Goal: Find specific page/section: Find specific page/section

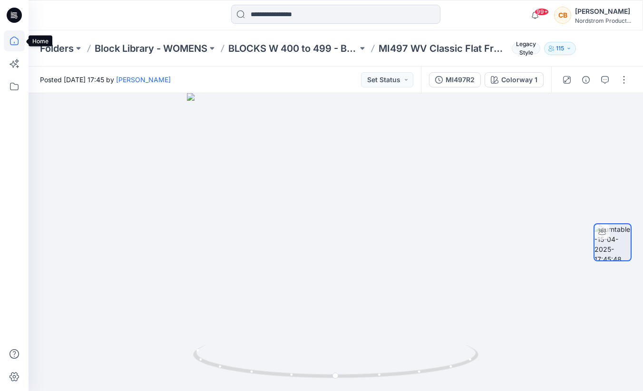
click at [14, 40] on icon at bounding box center [14, 40] width 21 height 21
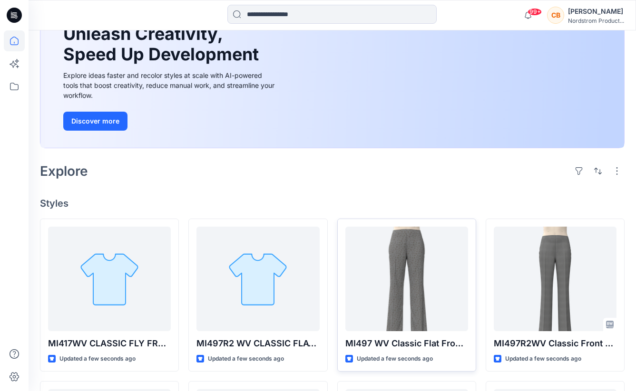
scroll to position [134, 0]
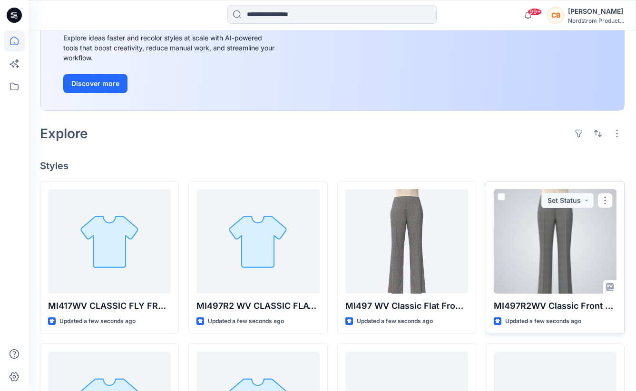
click at [547, 244] on div at bounding box center [555, 241] width 123 height 105
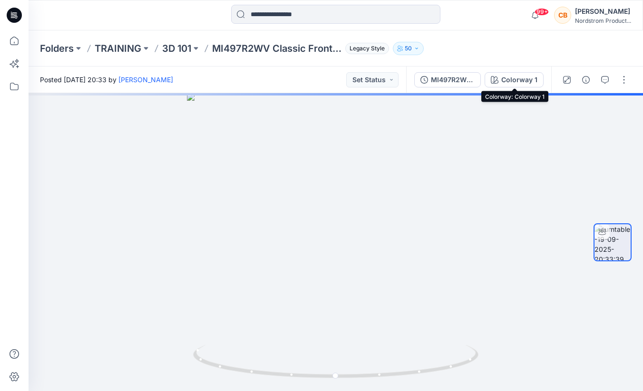
click at [524, 83] on div "Colorway 1" at bounding box center [519, 80] width 36 height 10
